Goal: Transaction & Acquisition: Purchase product/service

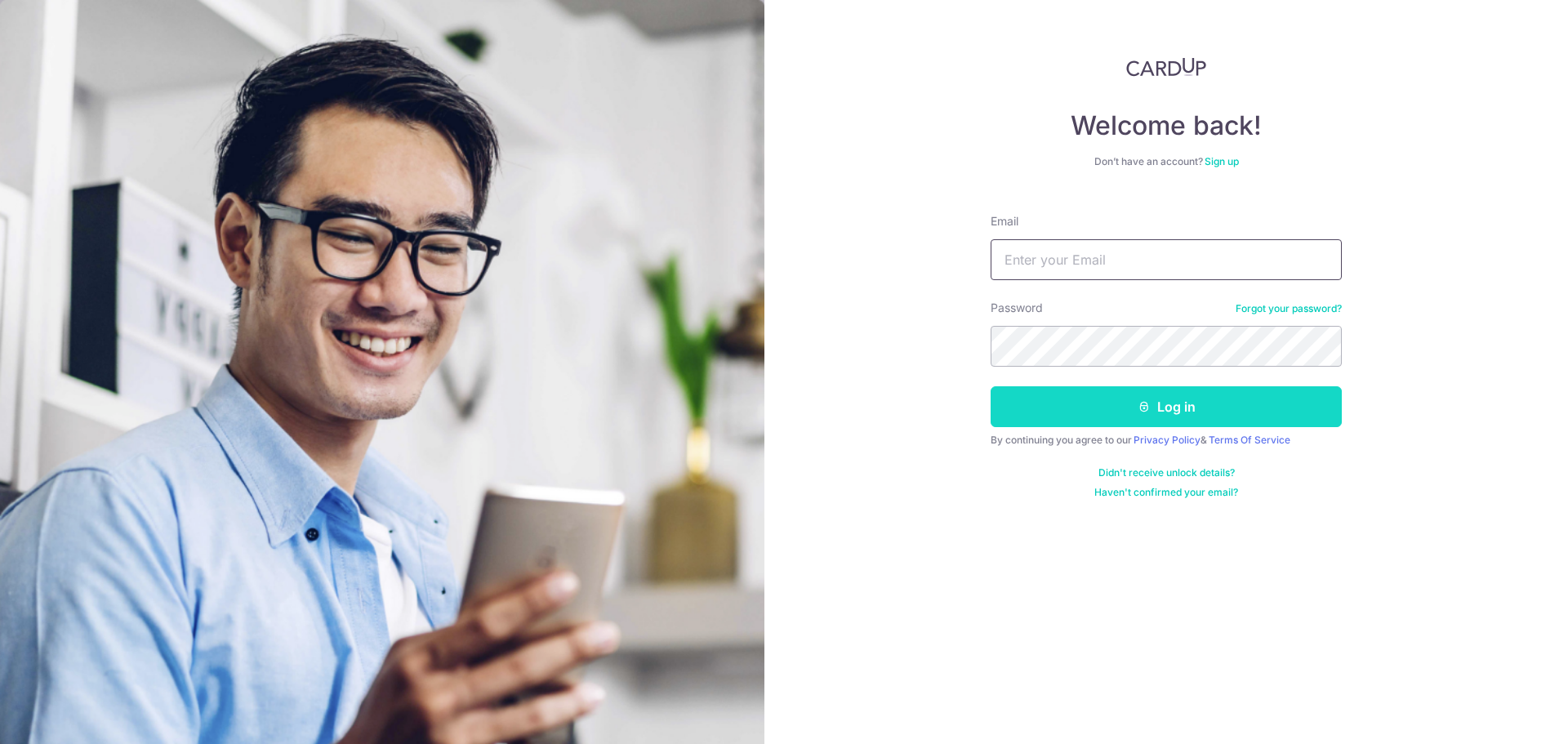
type input "[EMAIL_ADDRESS][DOMAIN_NAME]"
click at [1130, 408] on button "Log in" at bounding box center [1166, 407] width 351 height 41
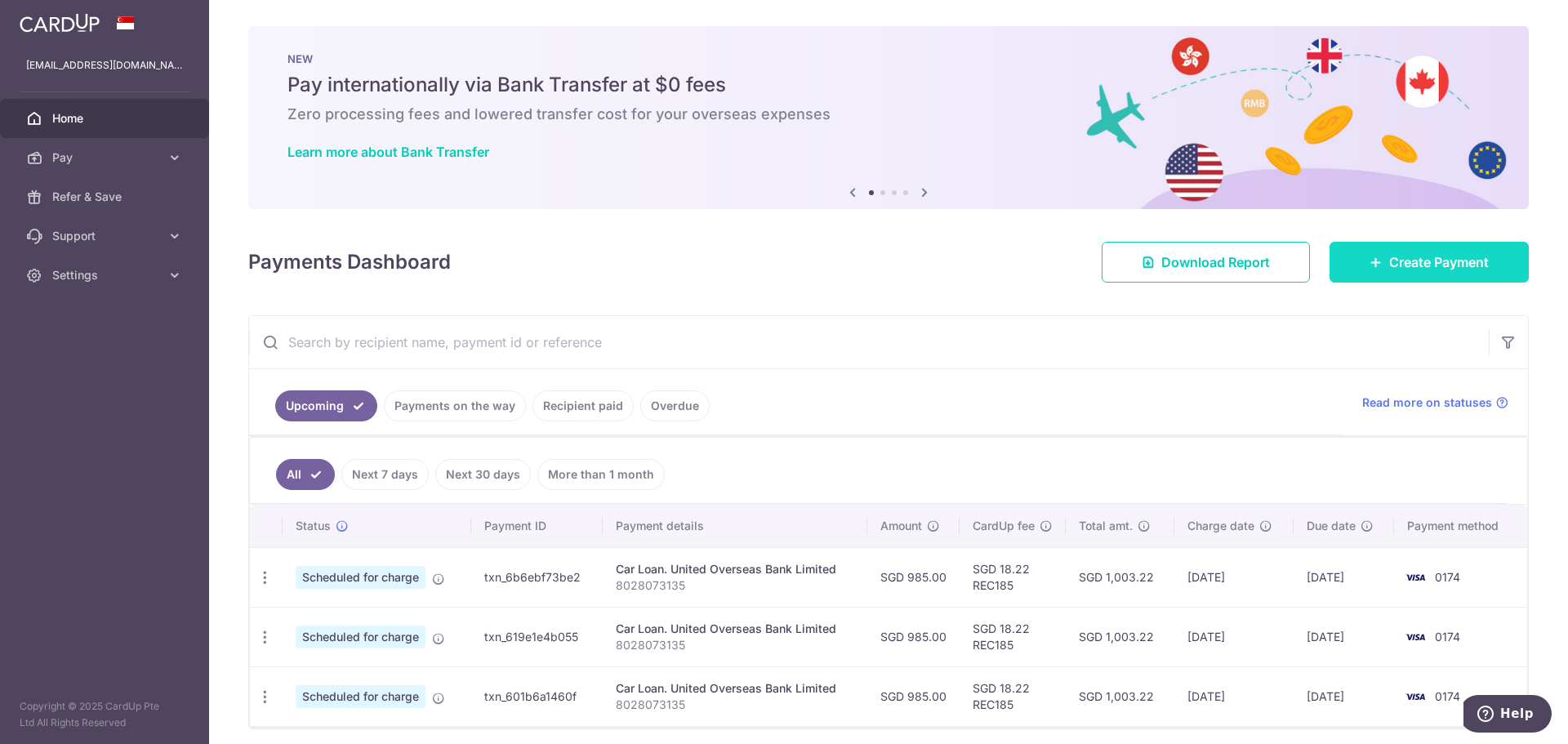
click at [1390, 250] on link "Create Payment" at bounding box center [1428, 262] width 200 height 41
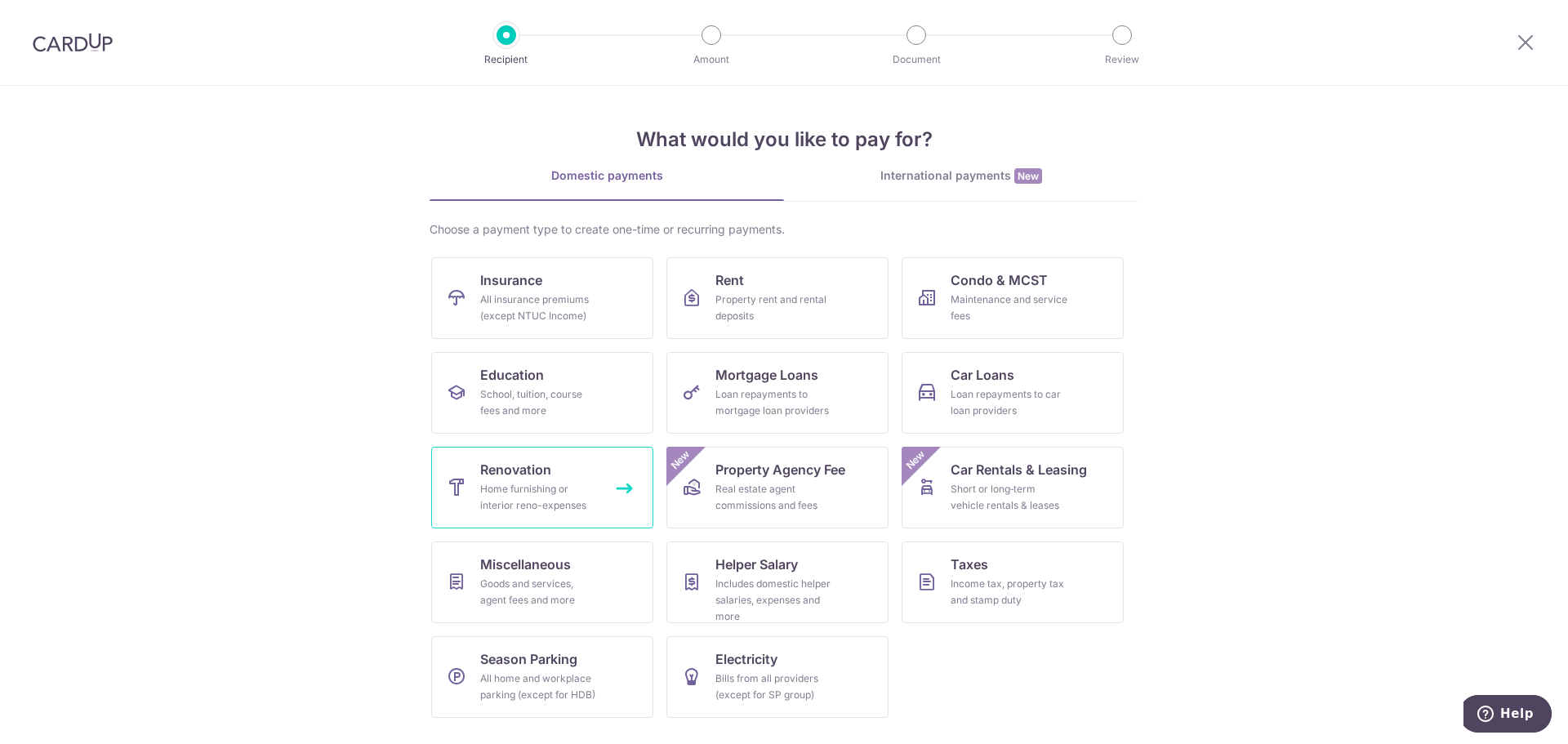
click at [522, 471] on span "Renovation" at bounding box center [515, 470] width 71 height 20
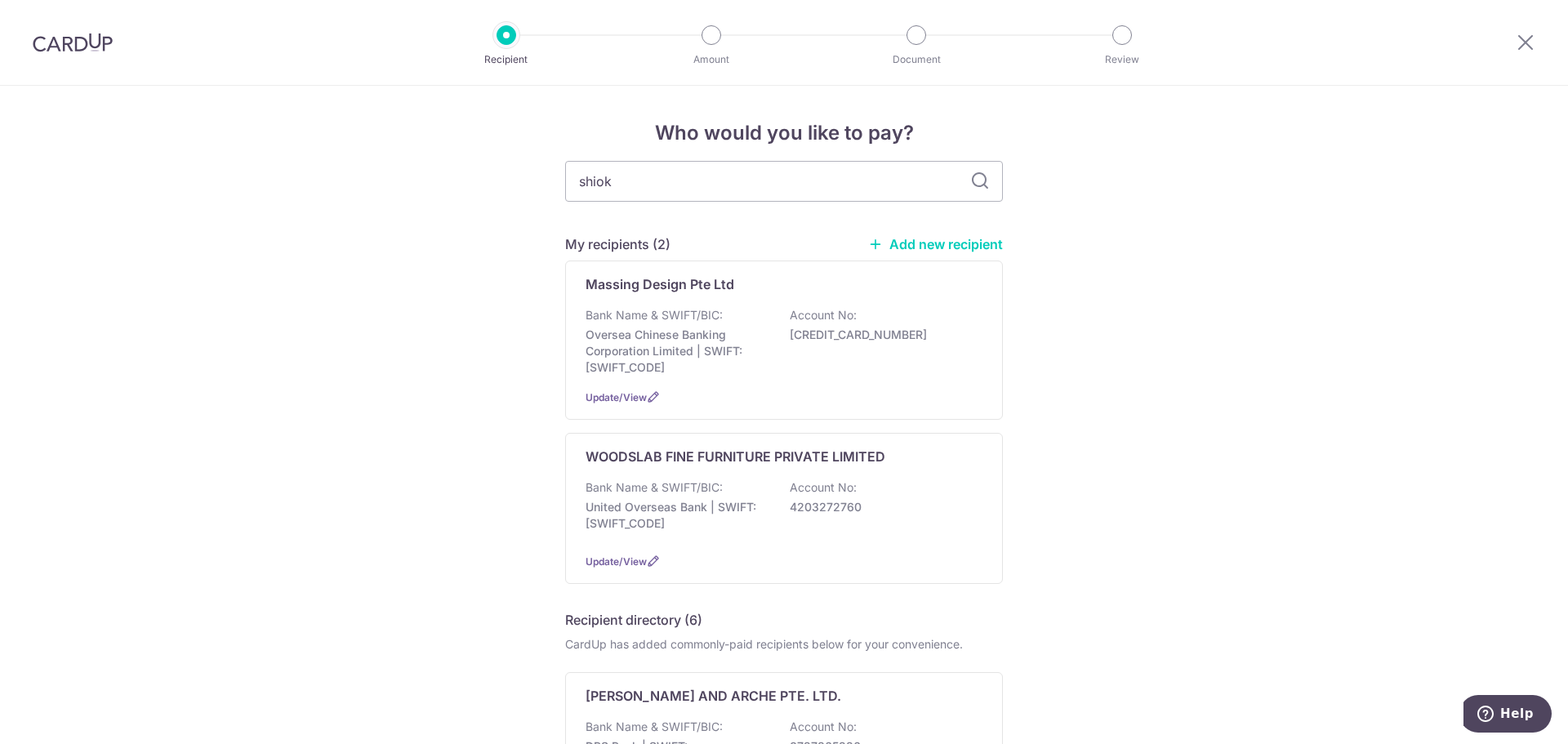
type input "shiok"
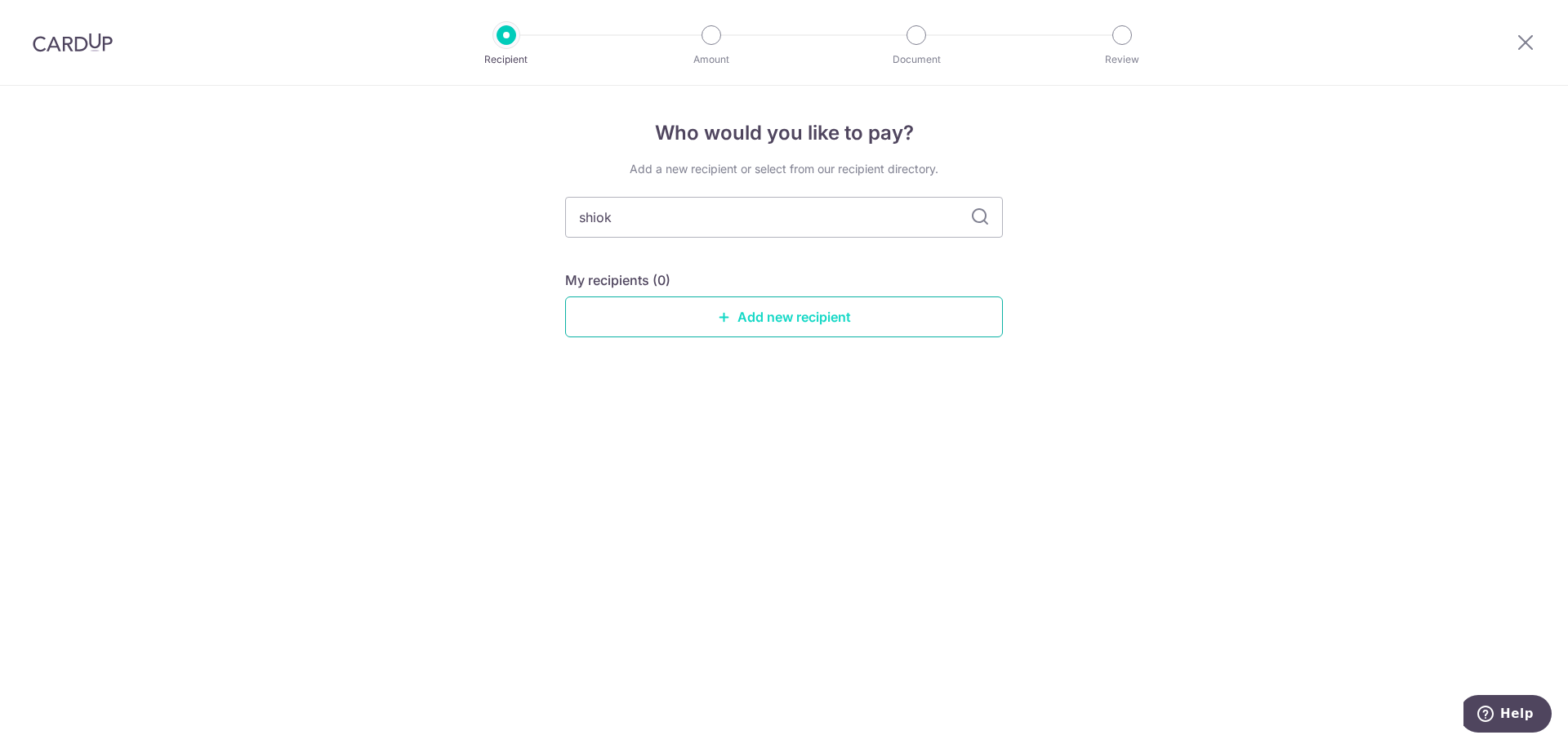
click at [793, 318] on link "Add new recipient" at bounding box center [783, 317] width 438 height 41
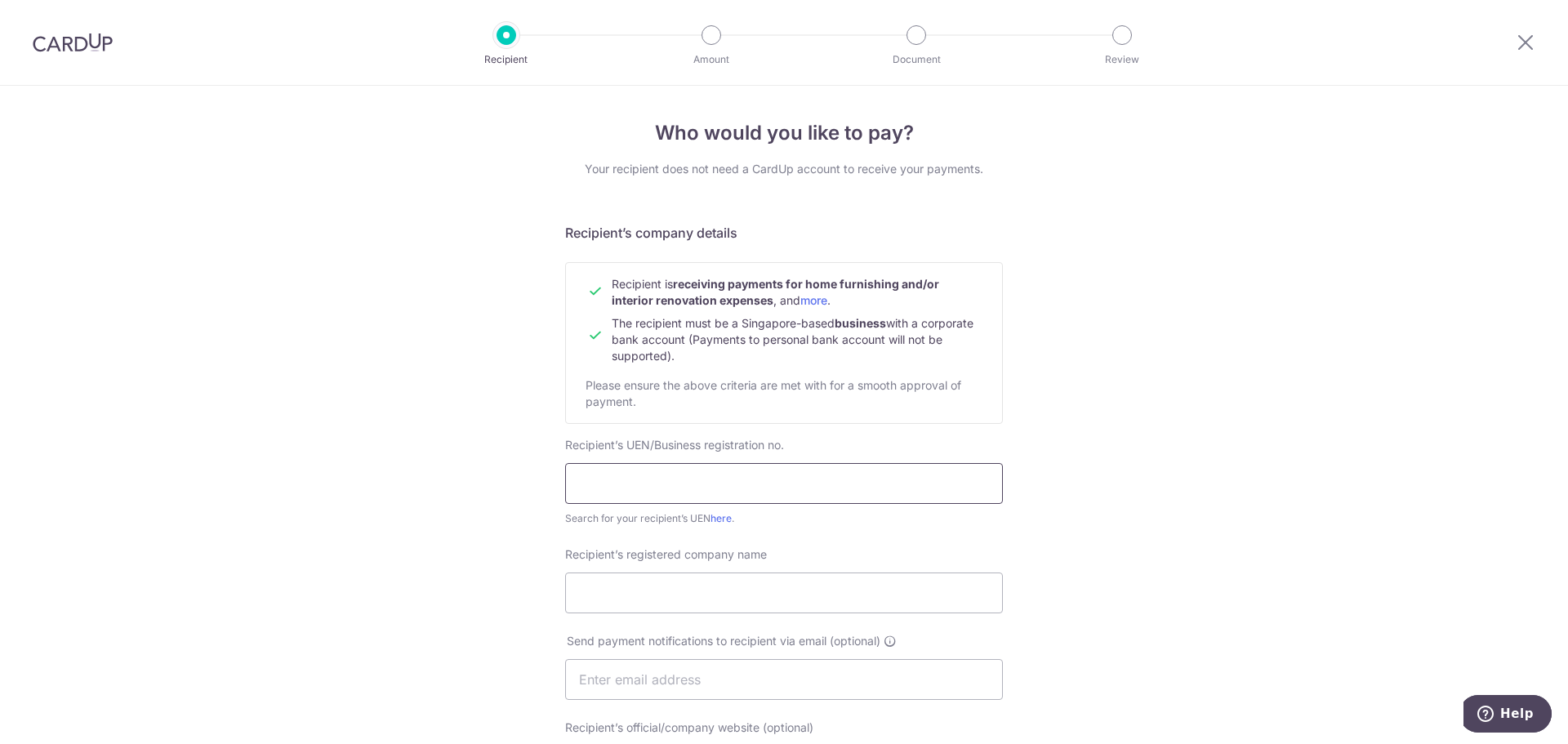
drag, startPoint x: 698, startPoint y: 480, endPoint x: 688, endPoint y: 478, distance: 10.2
click at [698, 480] on input "text" at bounding box center [783, 483] width 438 height 41
paste input "201943463E"
type input "201943463E"
drag, startPoint x: 762, startPoint y: 602, endPoint x: 758, endPoint y: 592, distance: 10.8
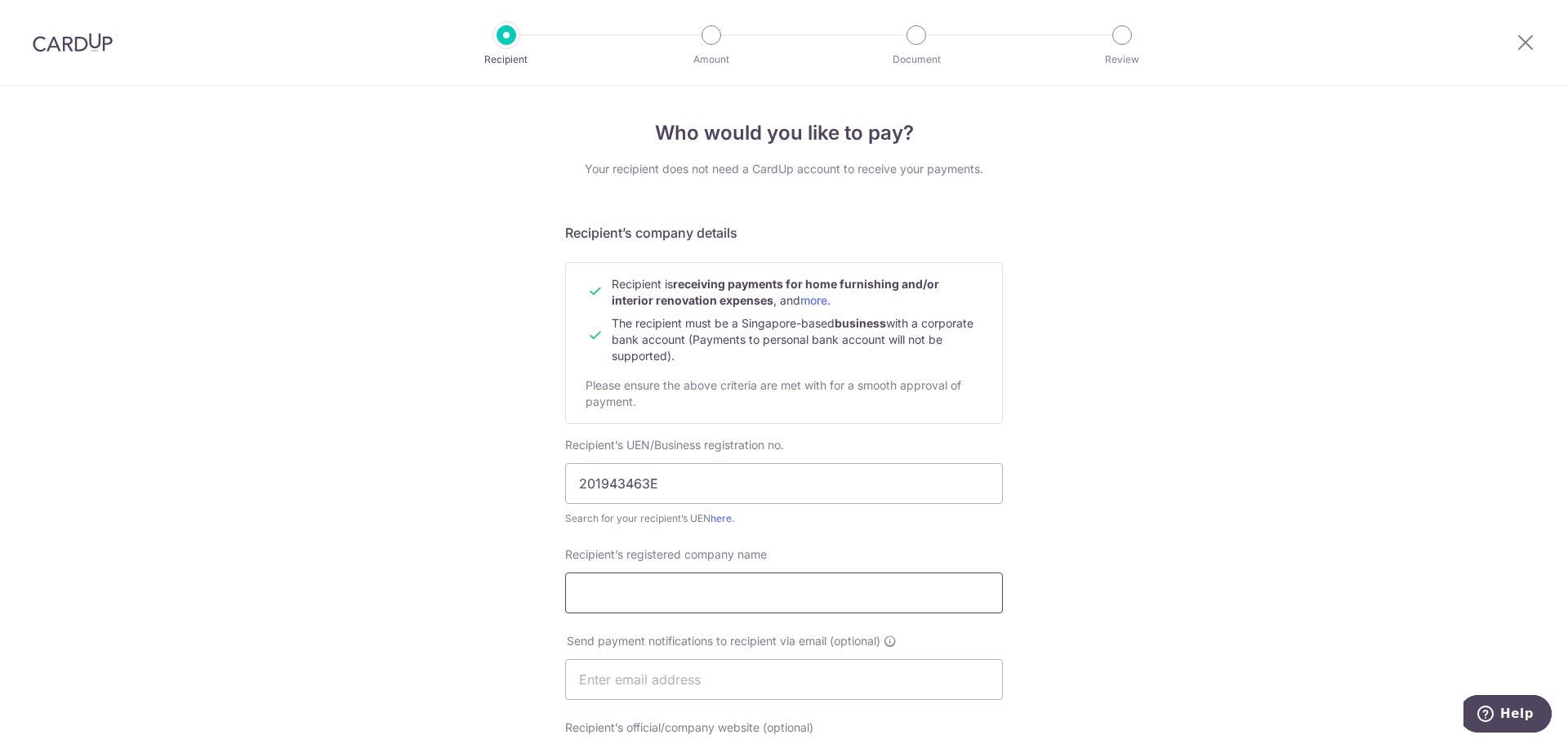
click at [762, 602] on input "Recipient’s registered company name" at bounding box center [783, 593] width 438 height 41
paste input "COMMON NEST PTE. LTD."
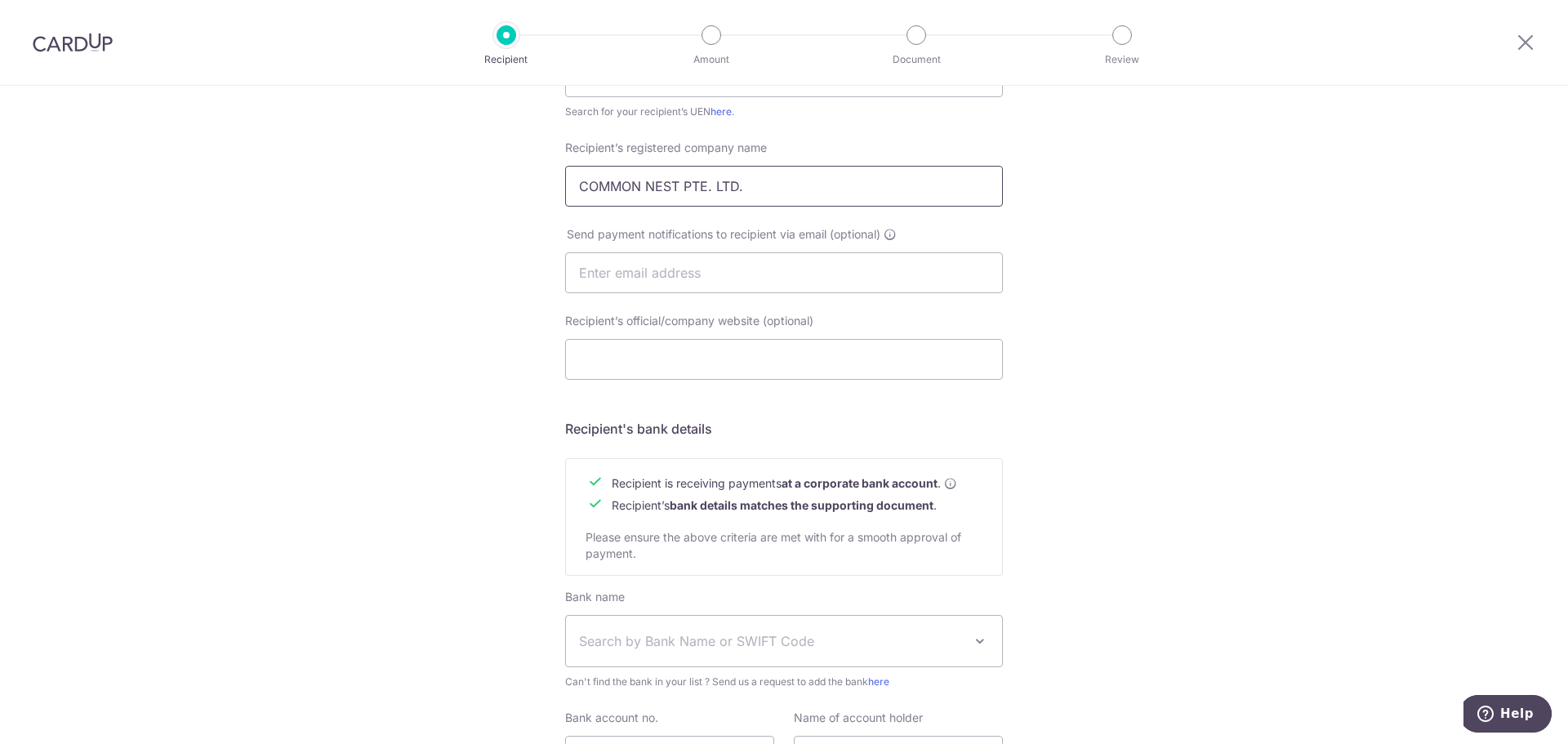
scroll to position [417, 0]
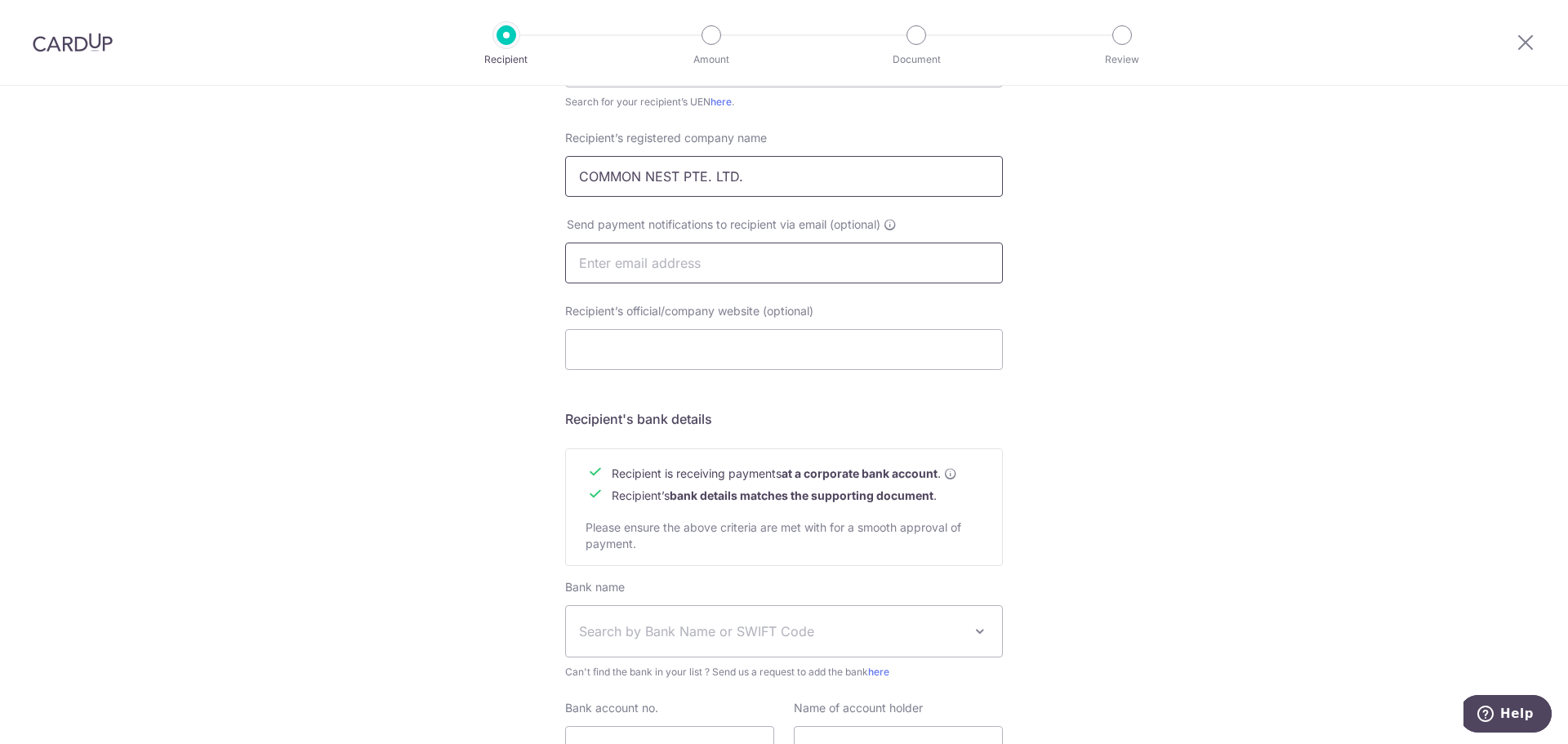
type input "COMMON NEST PTE. LTD."
click at [715, 274] on input "text" at bounding box center [783, 263] width 438 height 41
type input "mystery1238@gmail.com"
paste input "https://www.shioklighting.com/"
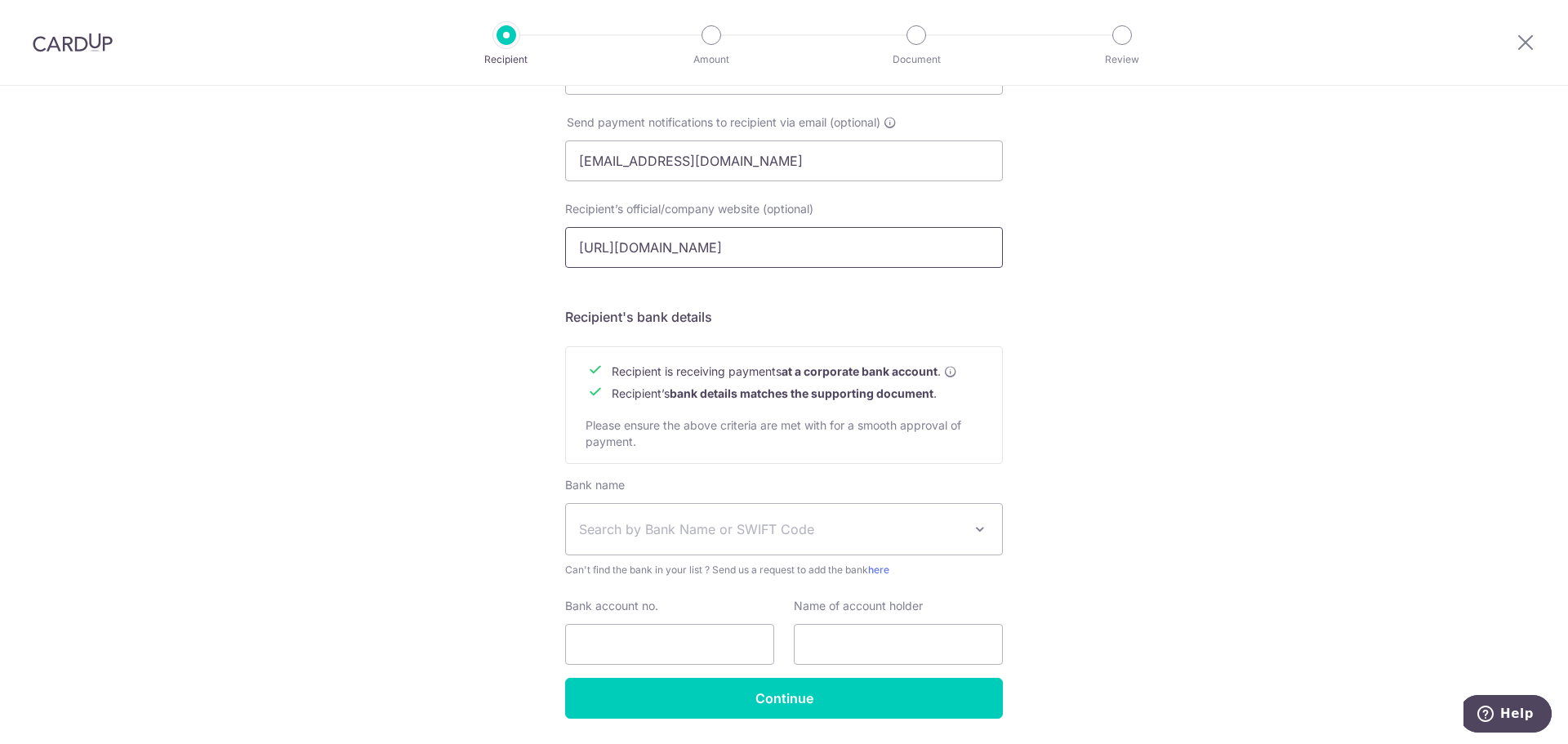
scroll to position [570, 0]
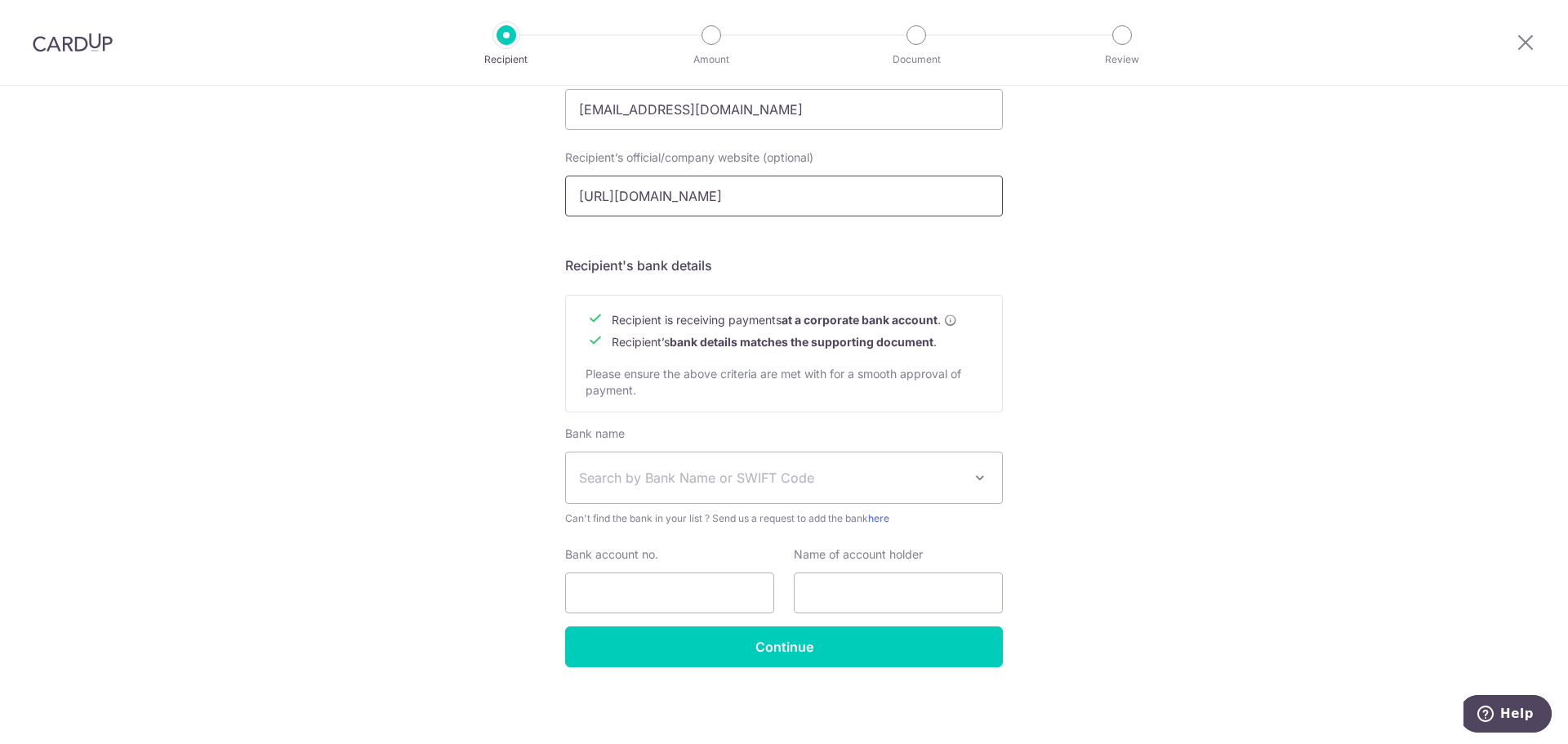
type input "https://www.shioklighting.com/"
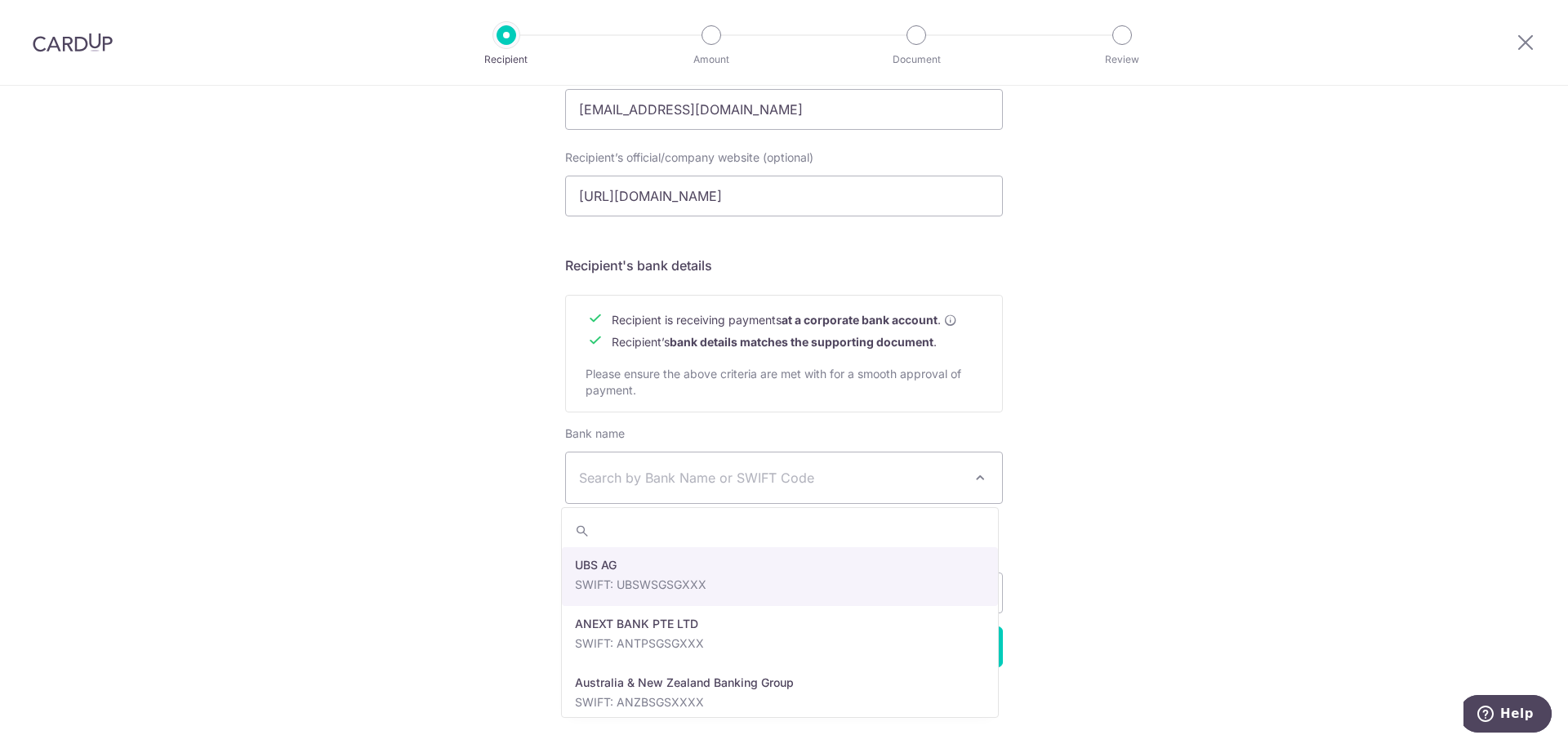
click at [657, 482] on span "Search by Bank Name or SWIFT Code" at bounding box center [771, 477] width 384 height 20
type input "dbs"
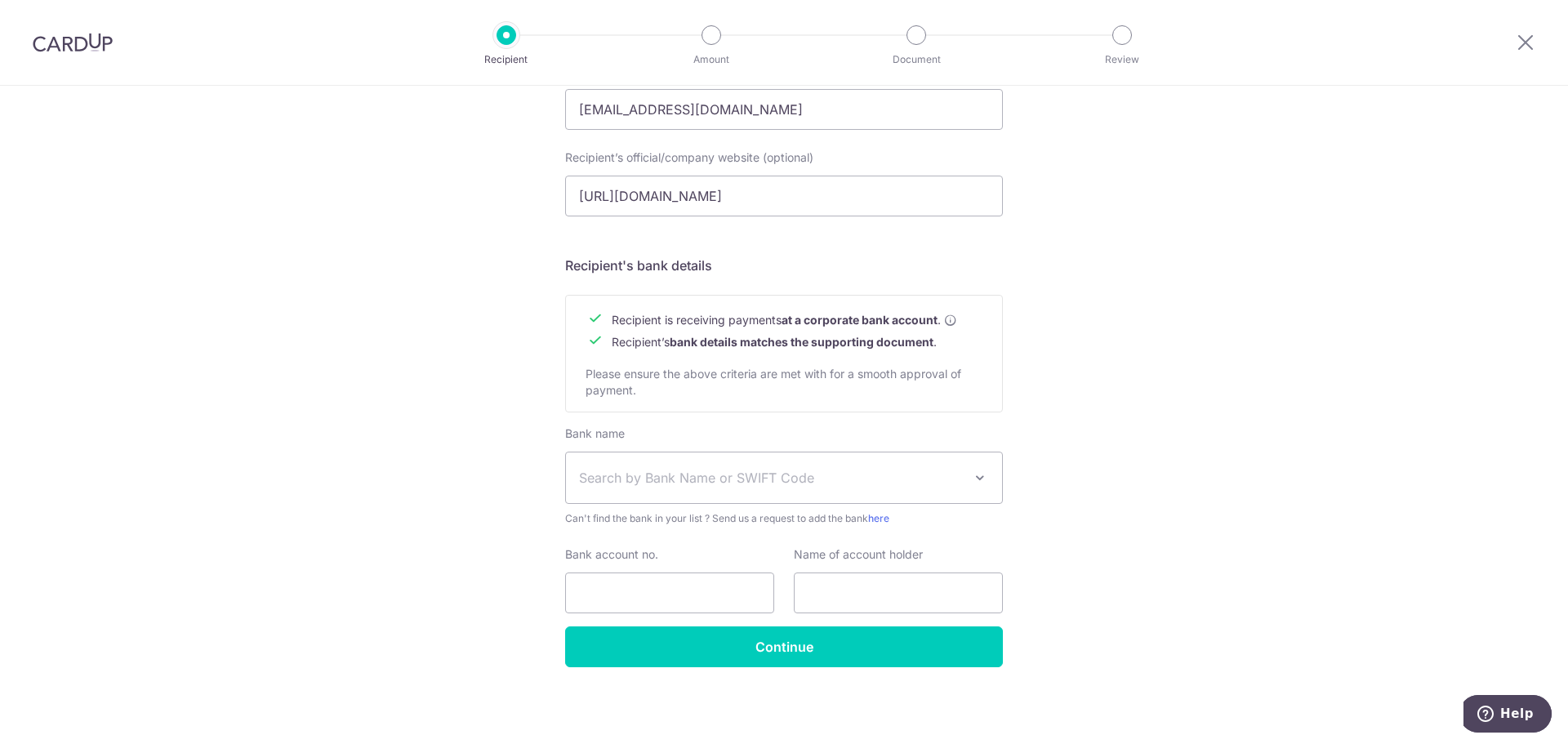
click at [1249, 495] on div "Who would you like to pay? Your recipient does not need a CardUp account to rec…" at bounding box center [784, 129] width 1568 height 1228
click at [674, 639] on input "Continue" at bounding box center [783, 647] width 438 height 41
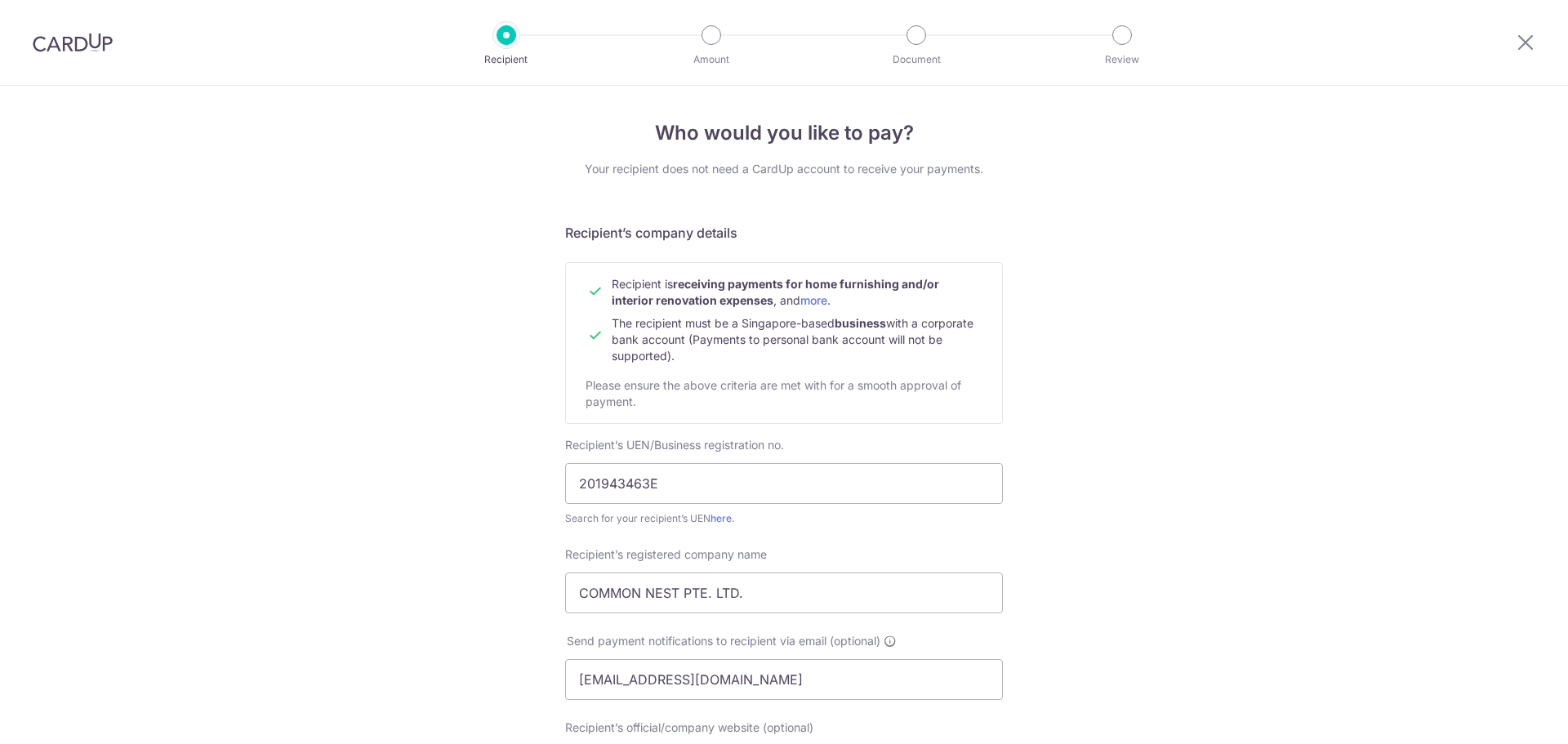
scroll to position [633, 0]
